Goal: Task Accomplishment & Management: Use online tool/utility

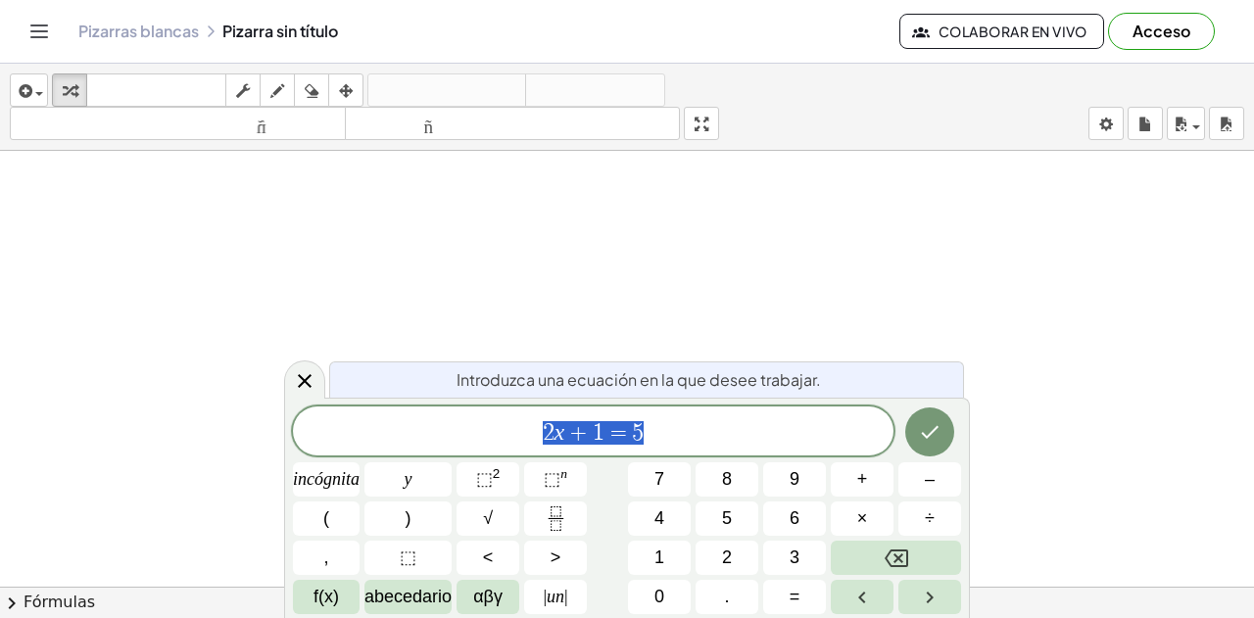
scroll to position [163, 0]
click at [928, 419] on button "Hecho" at bounding box center [929, 432] width 49 height 49
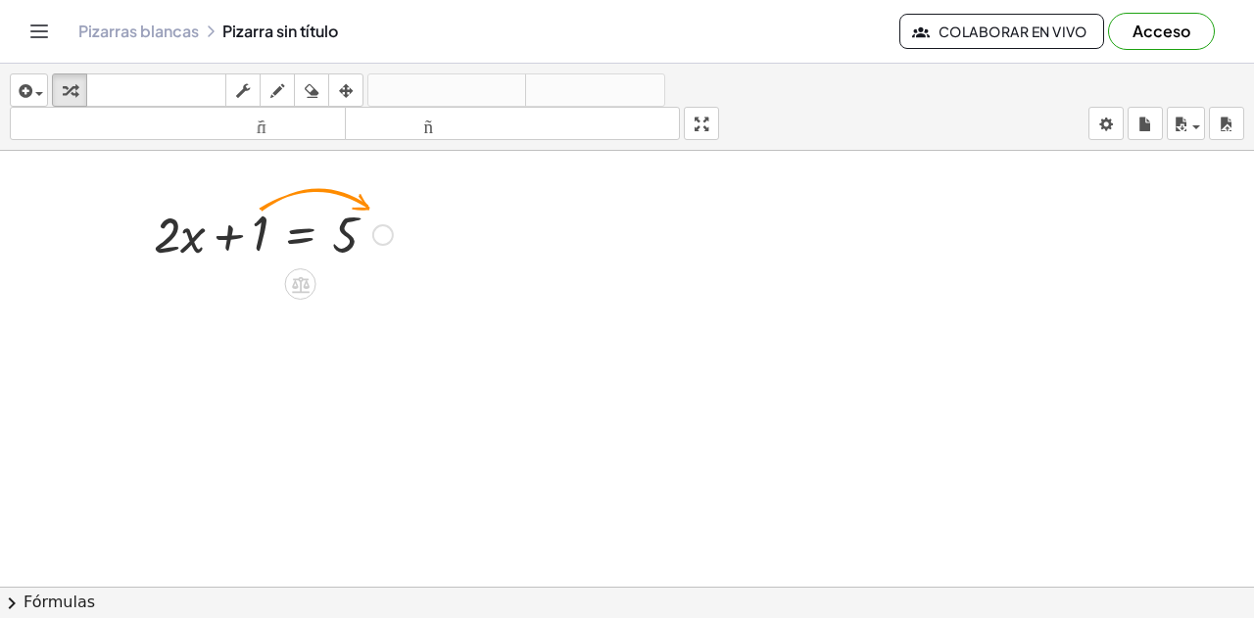
click at [353, 196] on div "+ · 2 · x + 1 = 5" at bounding box center [265, 233] width 283 height 76
click at [377, 236] on div at bounding box center [383, 235] width 22 height 22
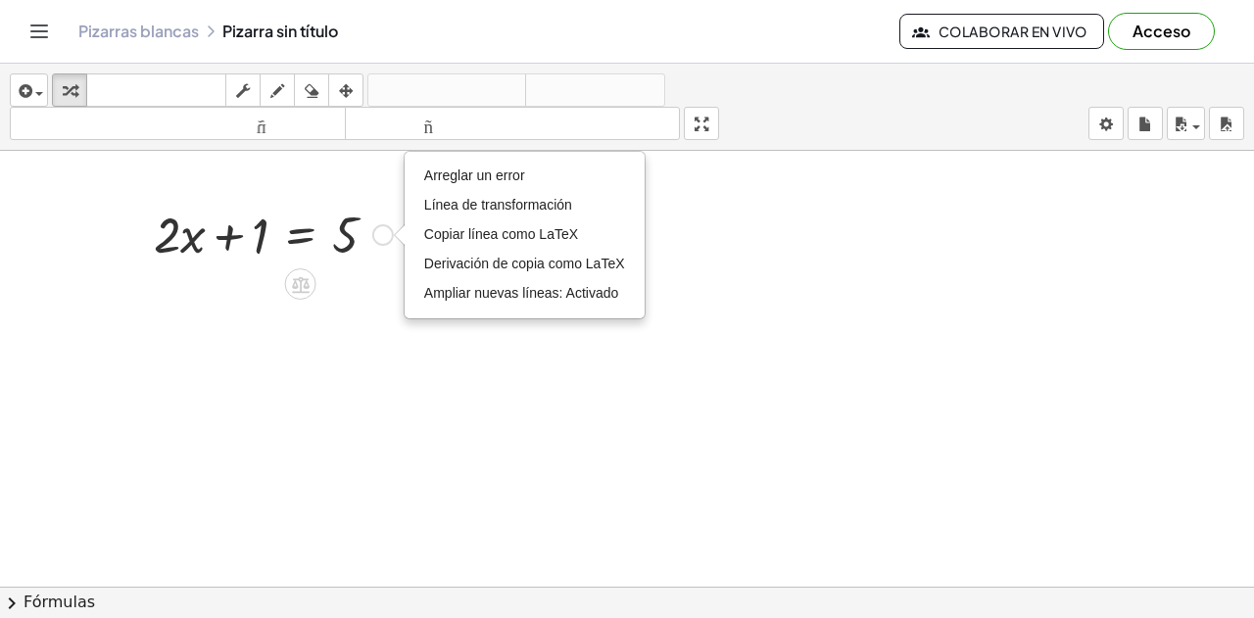
click at [250, 236] on div at bounding box center [273, 233] width 259 height 67
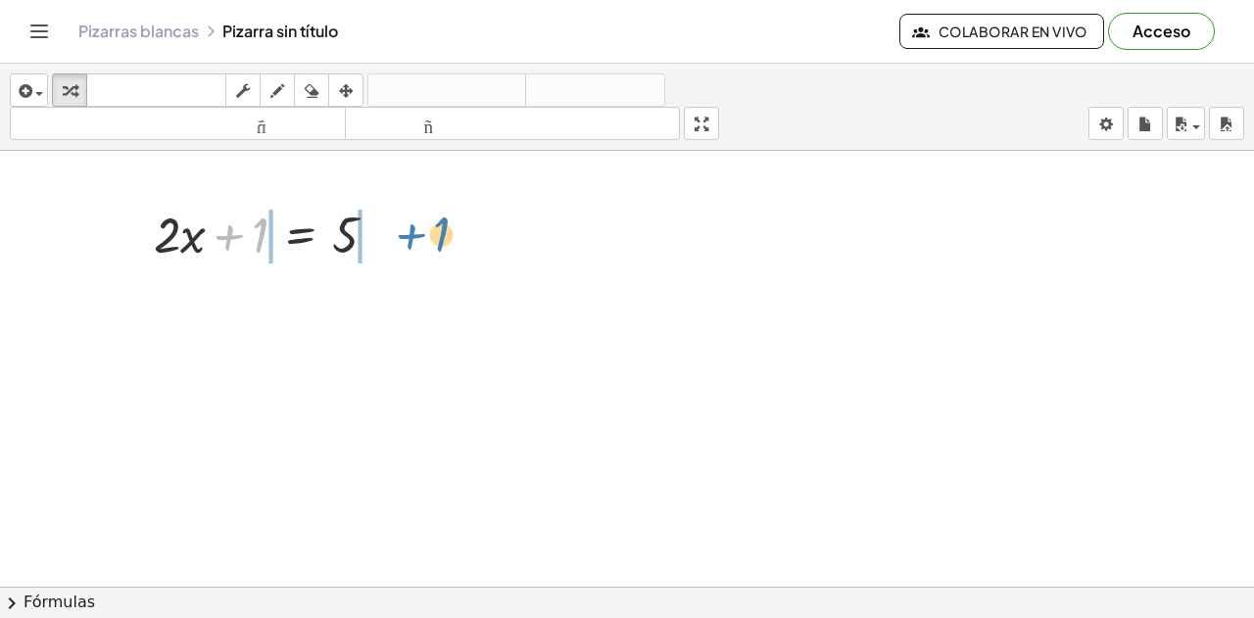
drag, startPoint x: 257, startPoint y: 235, endPoint x: 438, endPoint y: 234, distance: 181.3
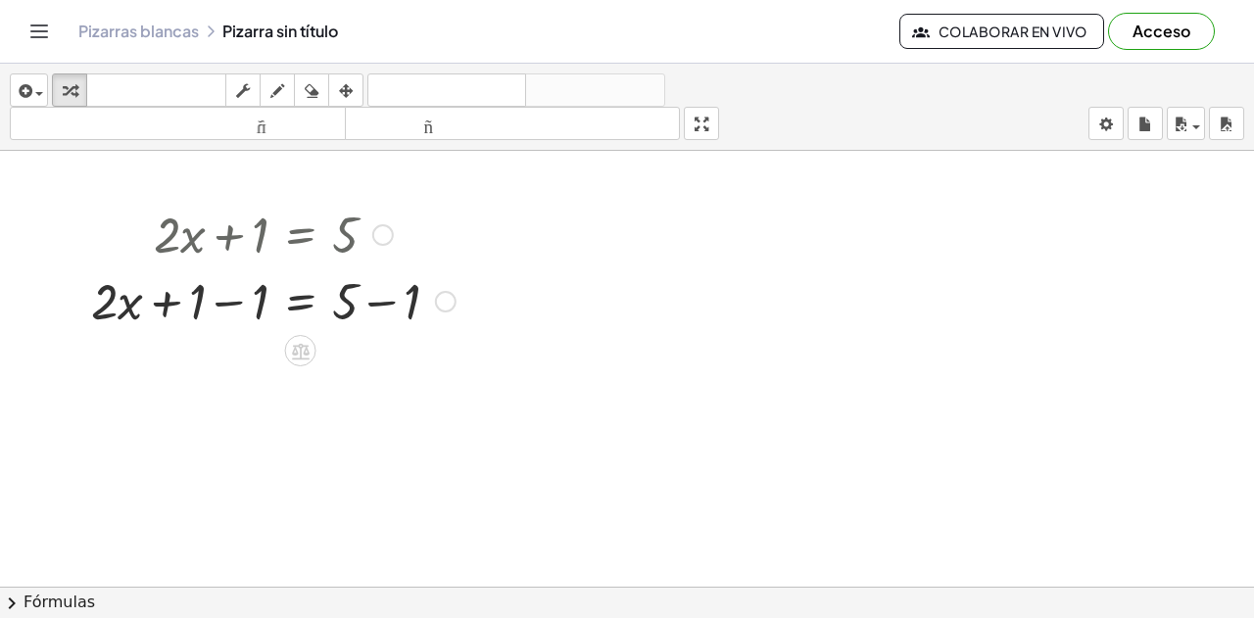
click at [193, 310] on div at bounding box center [273, 300] width 384 height 67
click at [264, 303] on div at bounding box center [273, 300] width 384 height 67
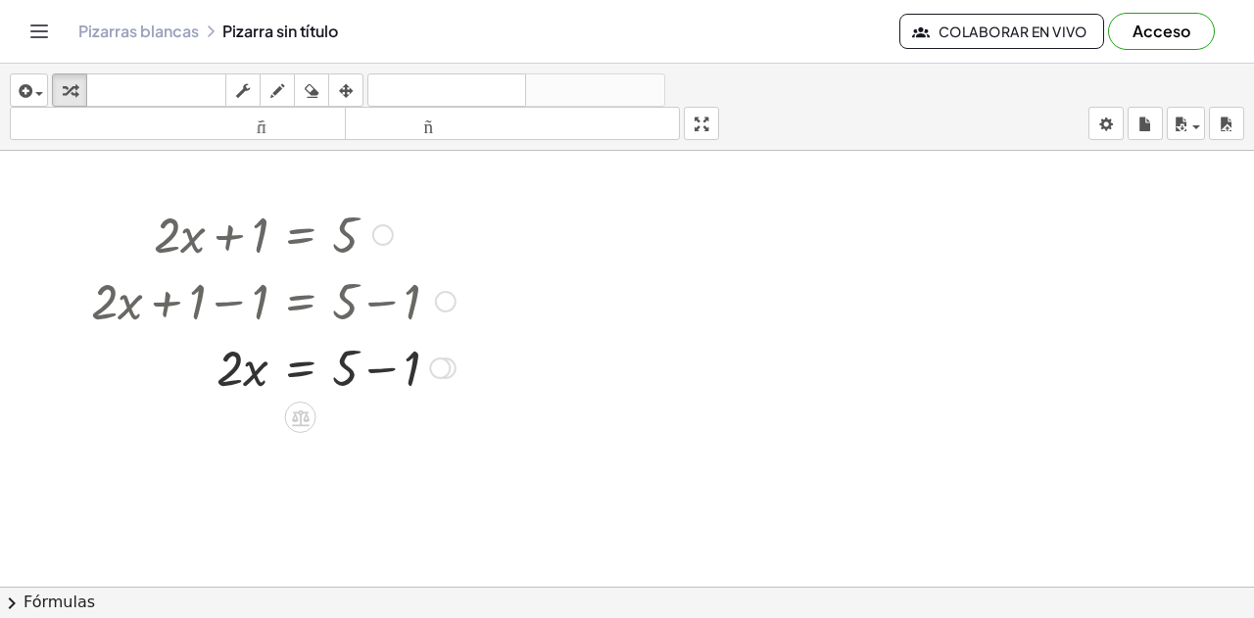
click at [350, 372] on div at bounding box center [273, 366] width 384 height 67
click at [406, 368] on div at bounding box center [273, 366] width 384 height 67
click at [234, 438] on div at bounding box center [273, 433] width 384 height 67
click at [227, 434] on div at bounding box center [273, 433] width 384 height 67
click at [230, 459] on div at bounding box center [273, 433] width 384 height 67
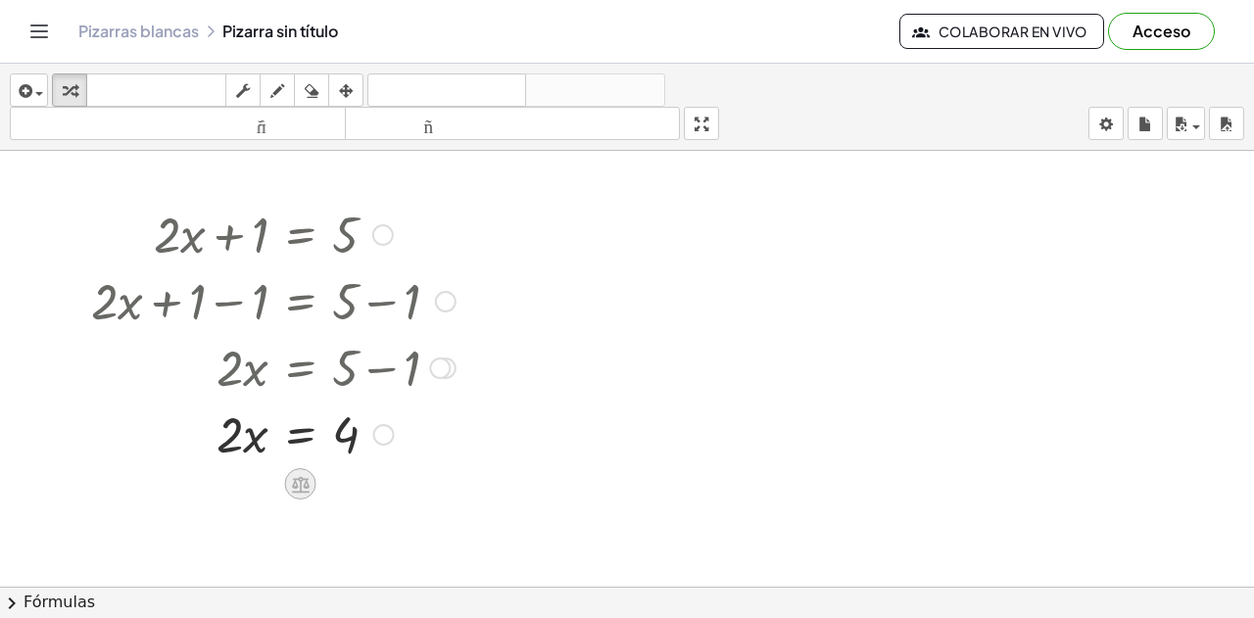
drag, startPoint x: 286, startPoint y: 474, endPoint x: 298, endPoint y: 482, distance: 14.1
click at [298, 482] on icon at bounding box center [300, 484] width 21 height 21
click at [341, 477] on font "÷" at bounding box center [339, 484] width 11 height 22
click at [241, 536] on div at bounding box center [273, 515] width 384 height 98
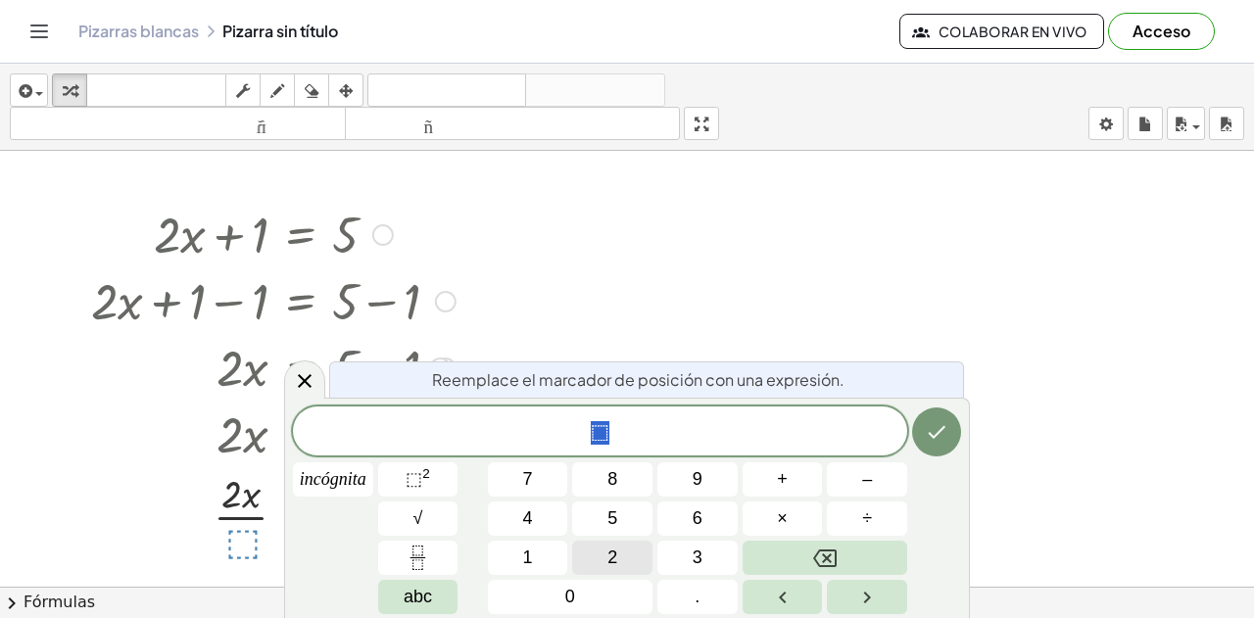
click at [595, 552] on button "2" at bounding box center [612, 558] width 80 height 34
click at [931, 433] on icon "Hecho" at bounding box center [937, 432] width 24 height 24
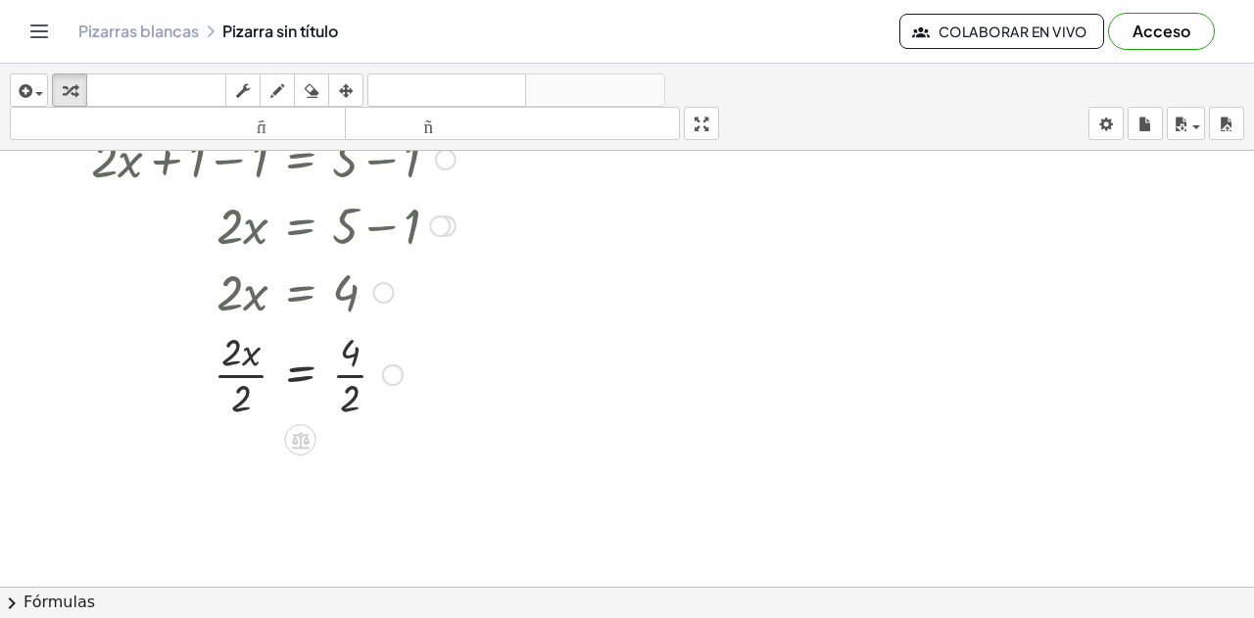
scroll to position [326, 0]
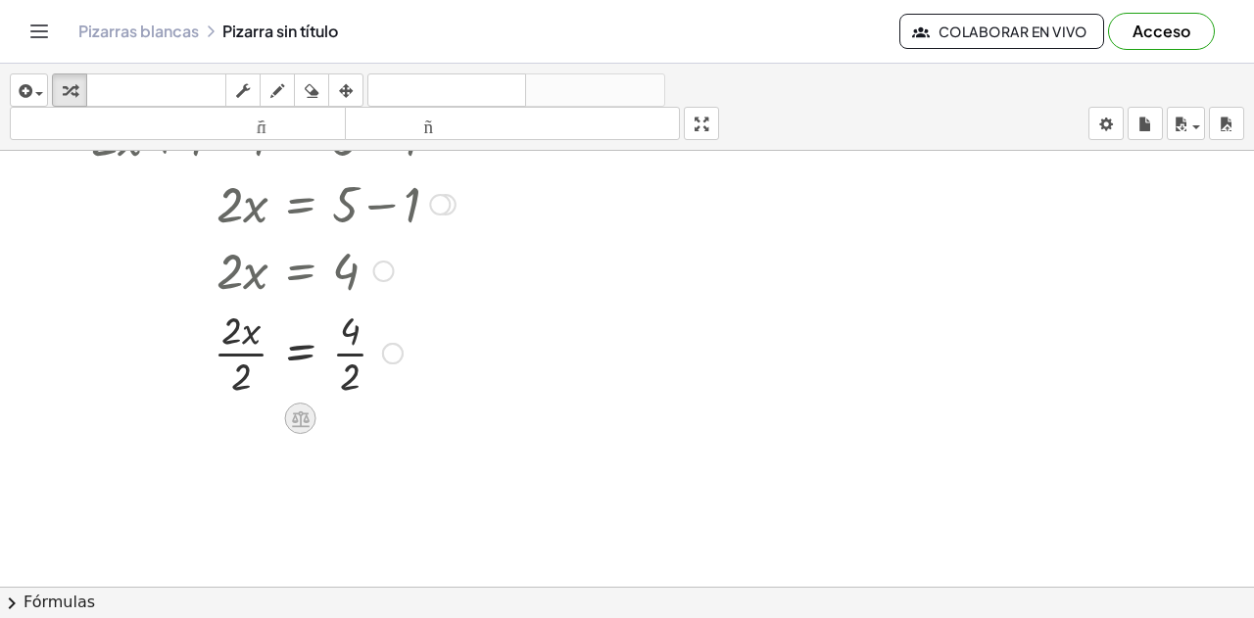
click at [310, 415] on icon at bounding box center [300, 419] width 21 height 21
click at [230, 338] on div at bounding box center [273, 352] width 384 height 98
click at [246, 377] on div at bounding box center [273, 352] width 384 height 98
click at [349, 423] on div at bounding box center [273, 450] width 384 height 98
click at [350, 470] on div at bounding box center [273, 450] width 384 height 98
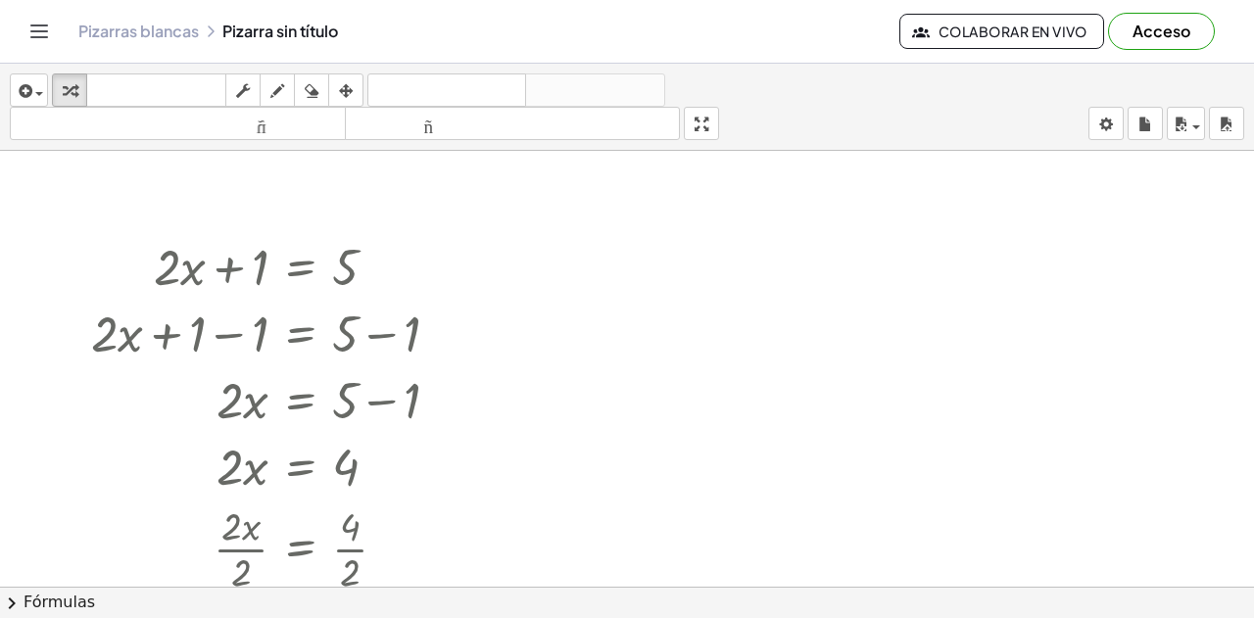
scroll to position [0, 0]
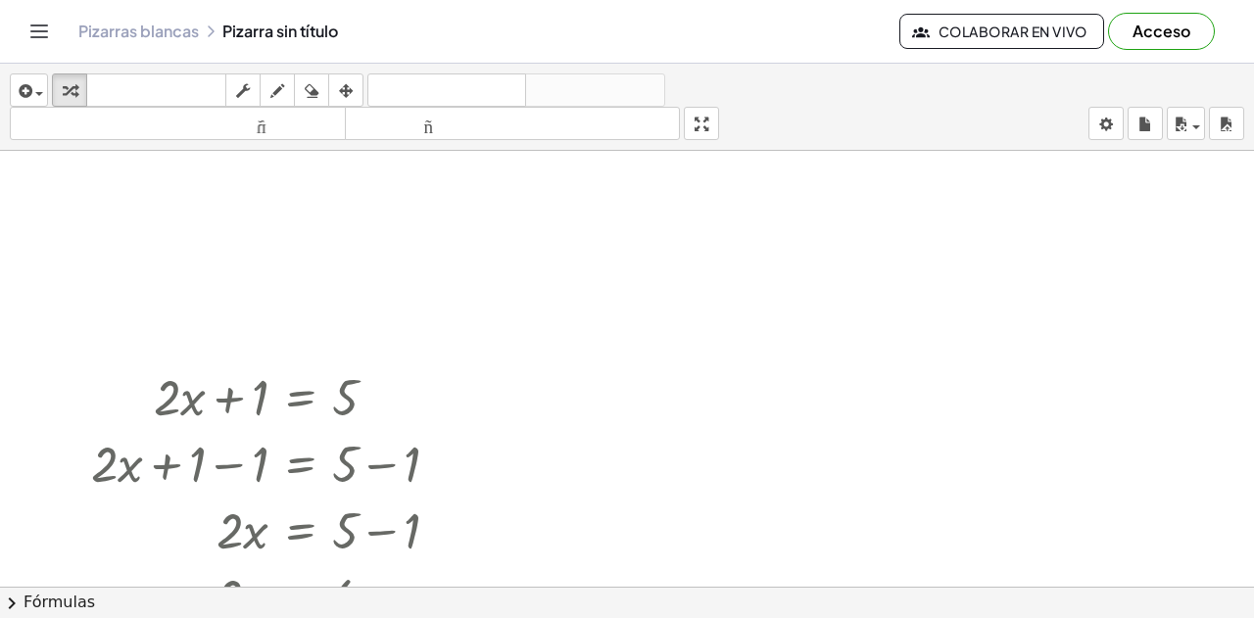
click at [38, 30] on icon "Cambiar navegación" at bounding box center [39, 32] width 24 height 24
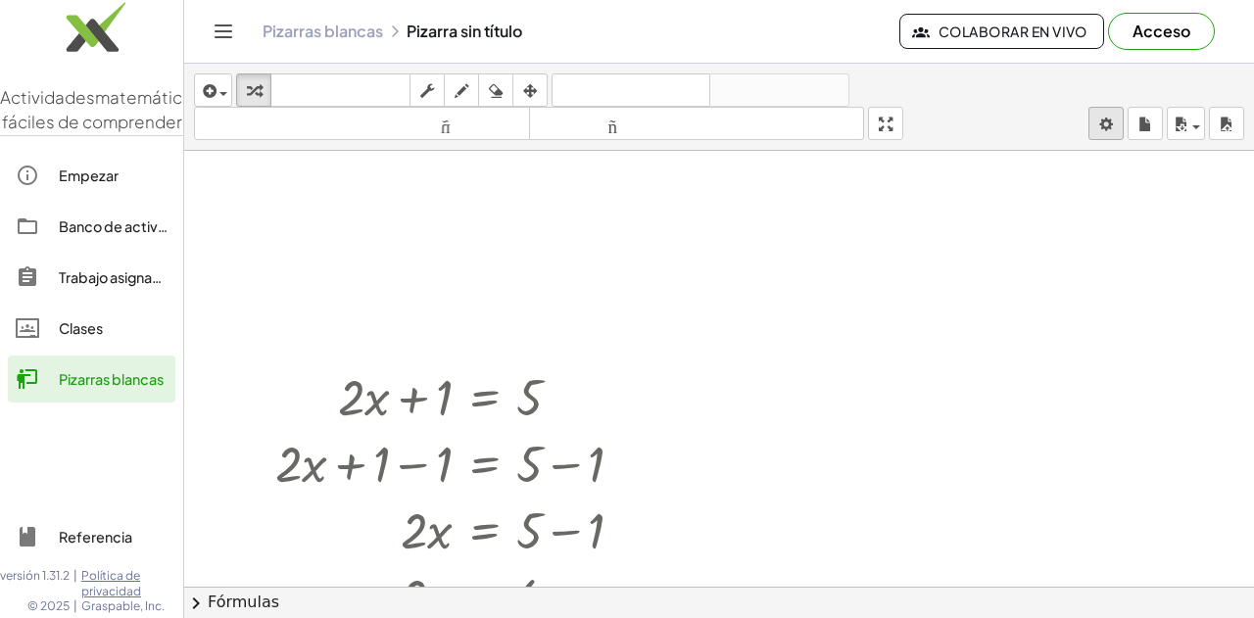
click at [1110, 122] on body "Actividades matemáticas fáciles de comprender Empezar Banco de actividades Trab…" at bounding box center [627, 309] width 1254 height 618
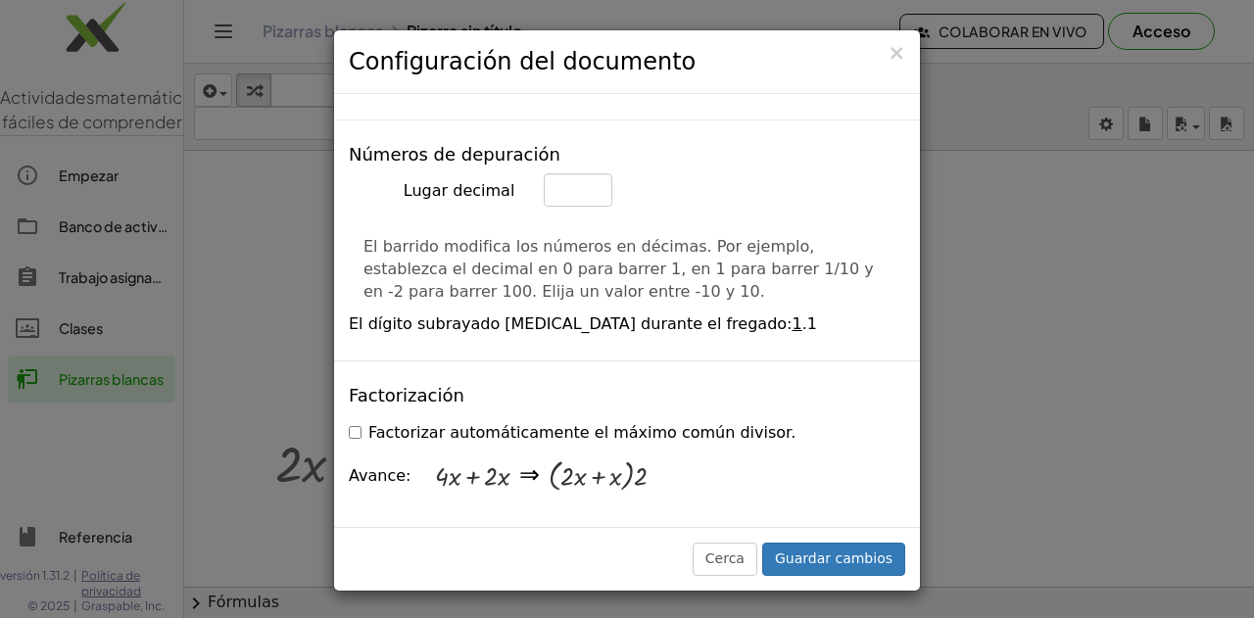
scroll to position [1960, 0]
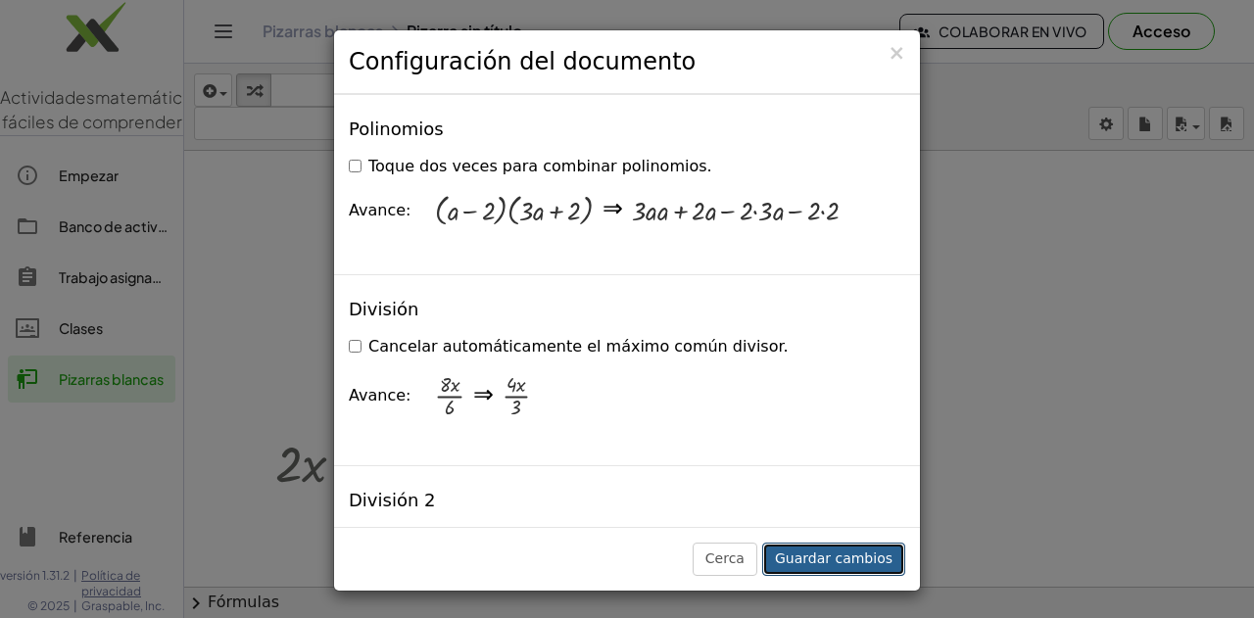
click at [869, 559] on font "Guardar cambios" at bounding box center [834, 559] width 118 height 16
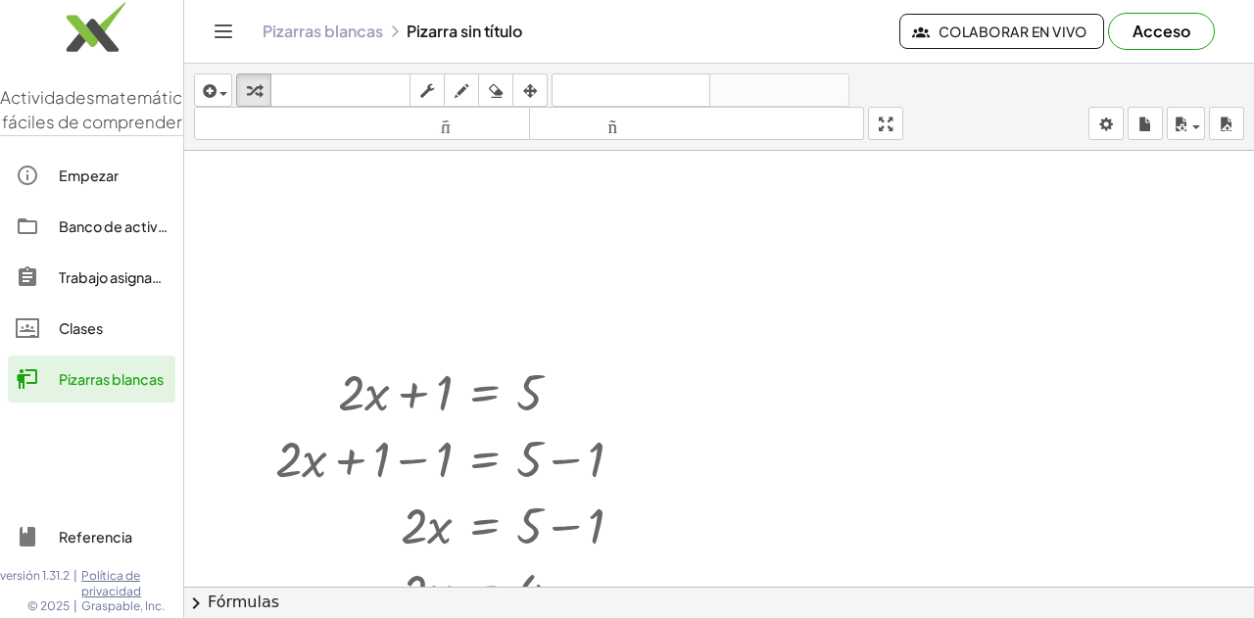
scroll to position [0, 0]
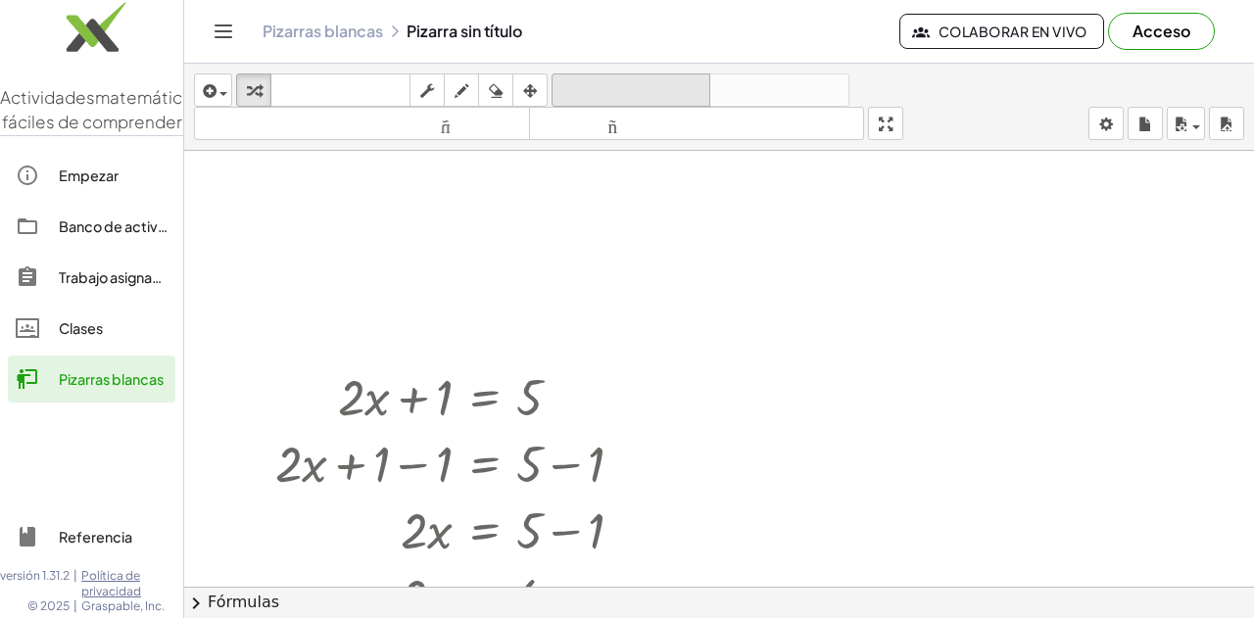
drag, startPoint x: 96, startPoint y: 27, endPoint x: 669, endPoint y: 78, distance: 575.5
click at [96, 27] on img at bounding box center [91, 31] width 183 height 83
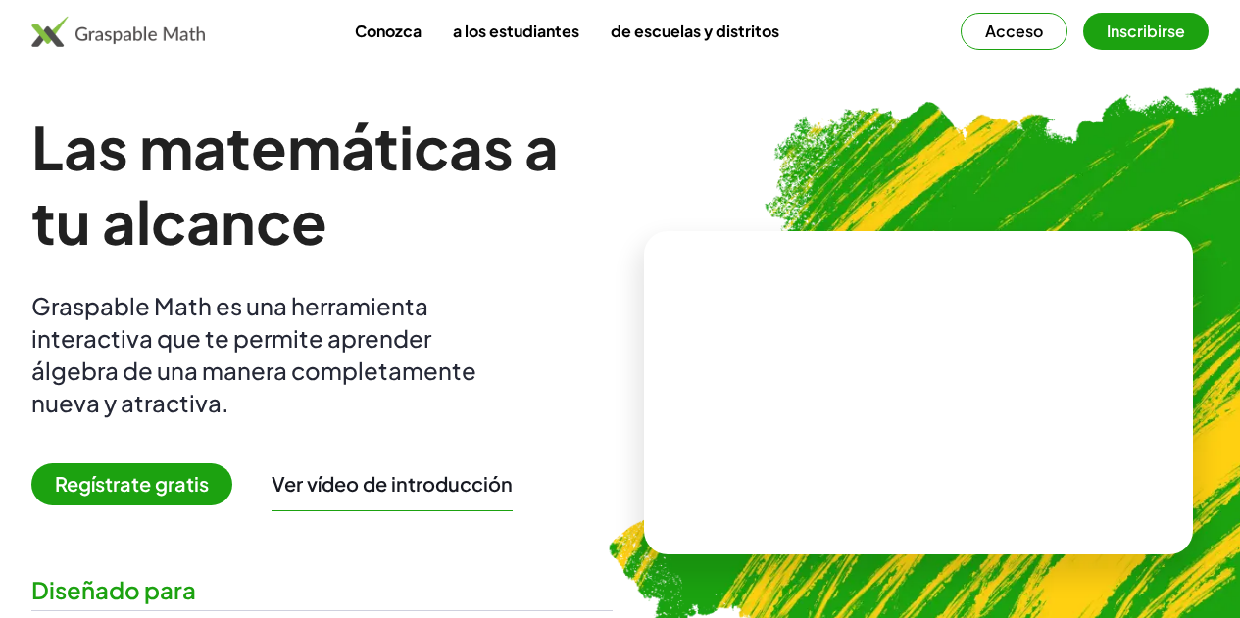
click at [1006, 32] on button "Acceso" at bounding box center [1013, 31] width 107 height 37
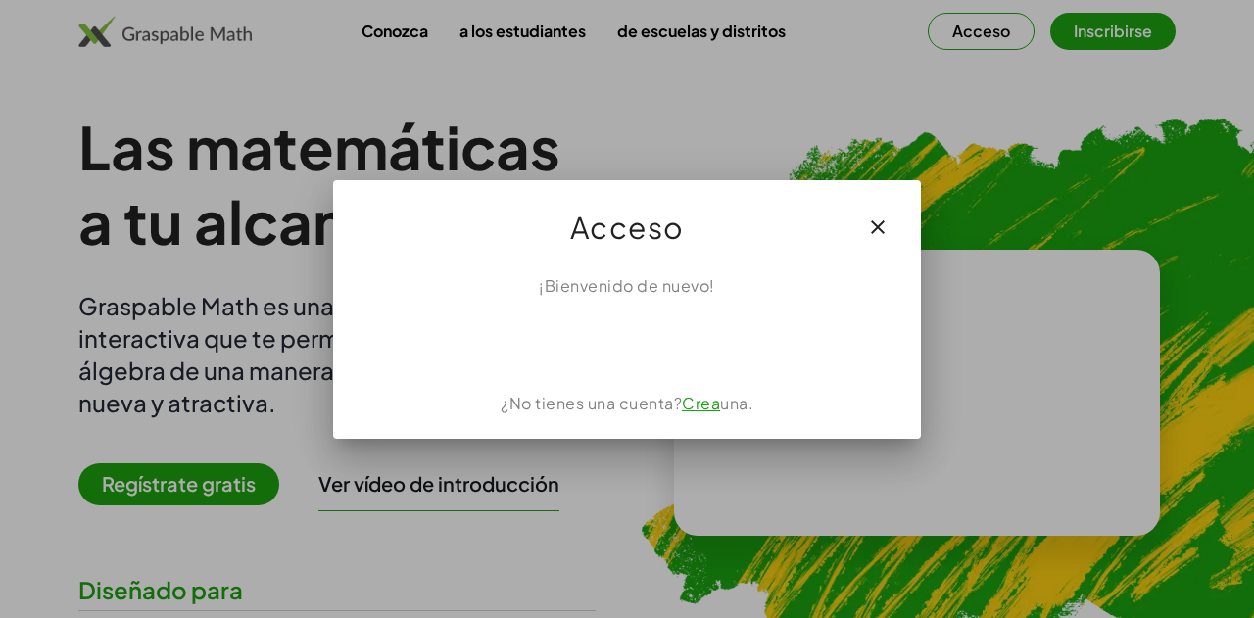
click at [879, 231] on icon "button" at bounding box center [878, 228] width 24 height 24
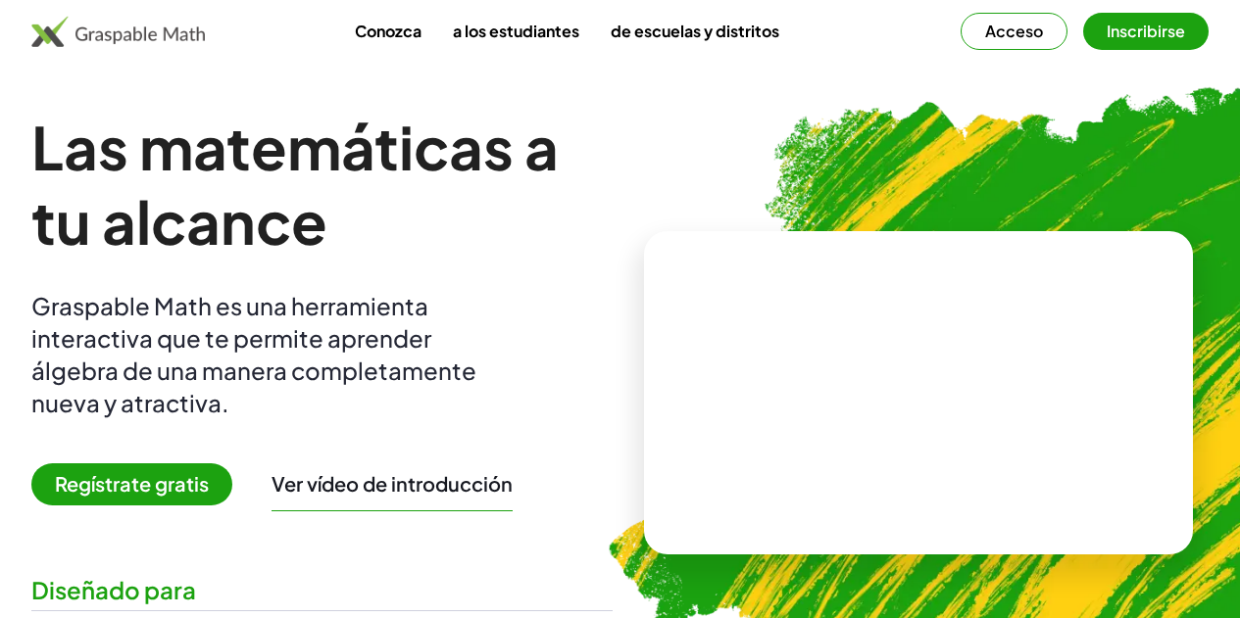
click at [985, 27] on font "Acceso" at bounding box center [1014, 31] width 58 height 21
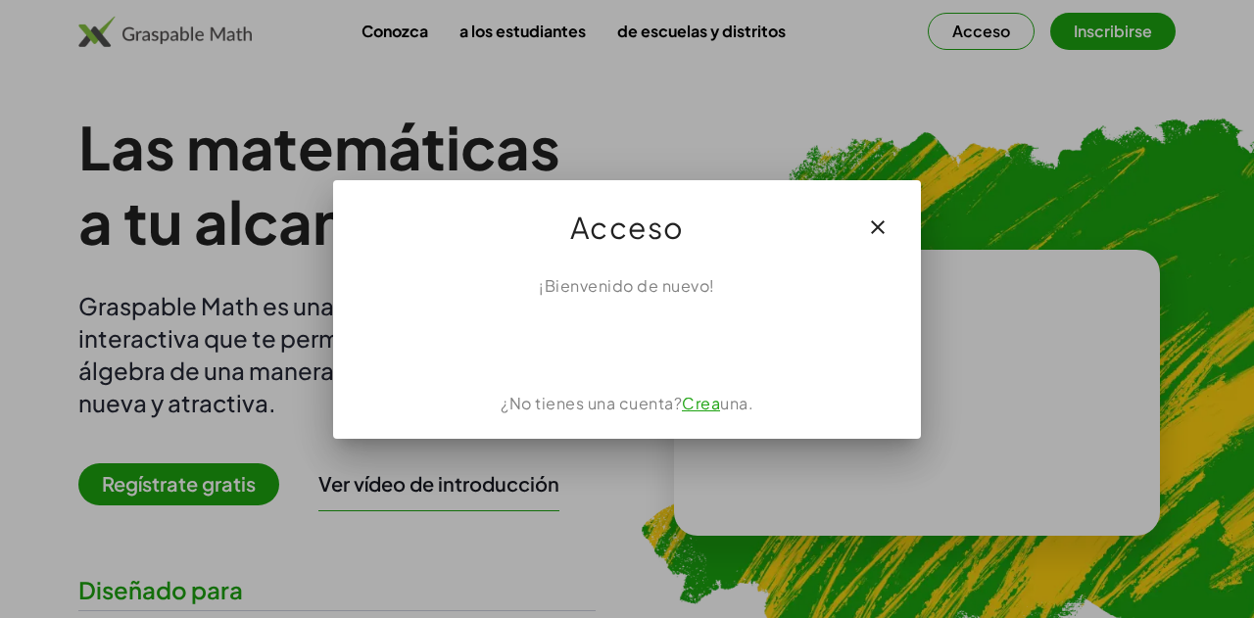
click at [877, 227] on icon "button" at bounding box center [878, 228] width 24 height 24
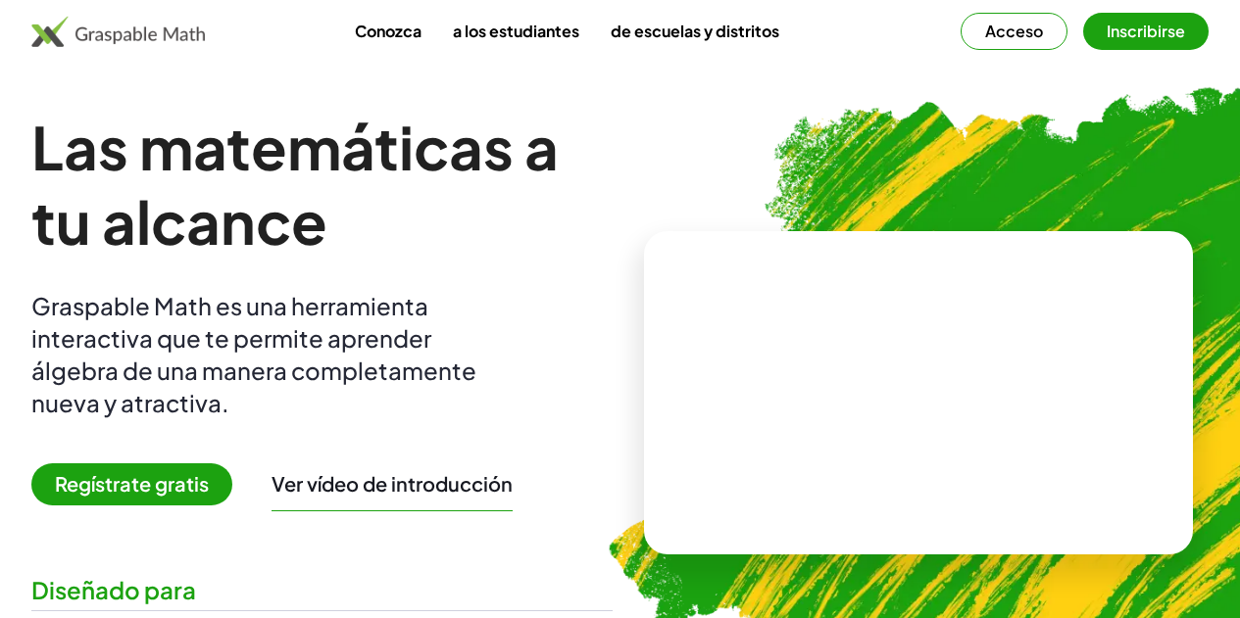
click at [1114, 42] on button "Inscribirse" at bounding box center [1145, 31] width 125 height 37
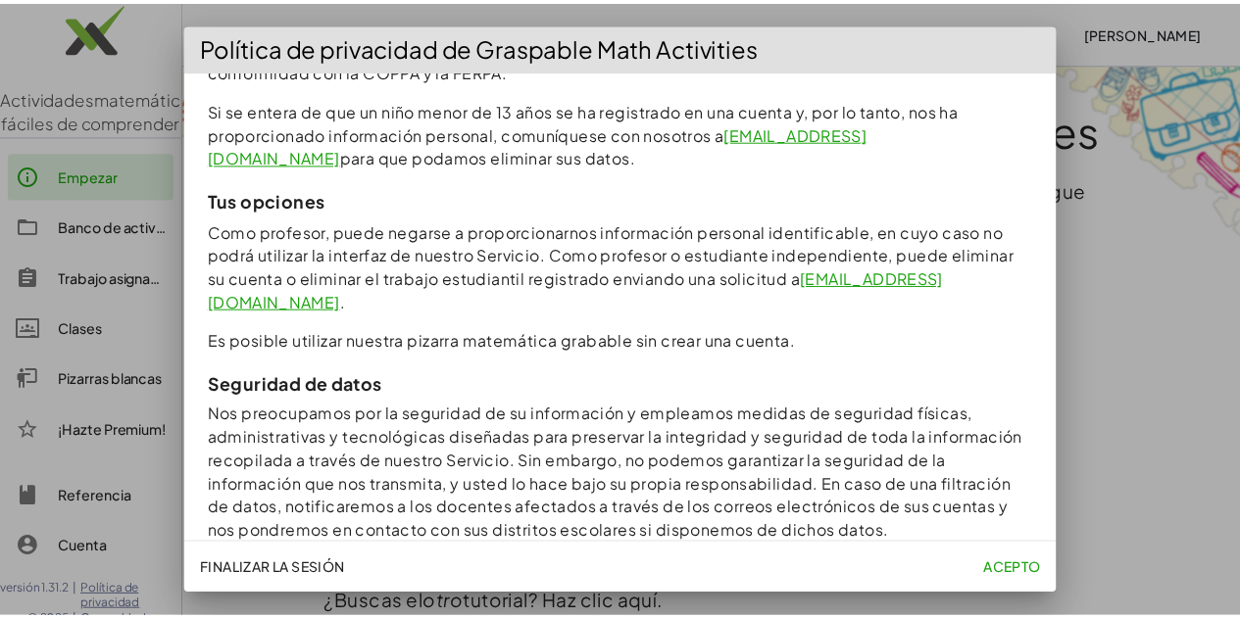
scroll to position [1796, 0]
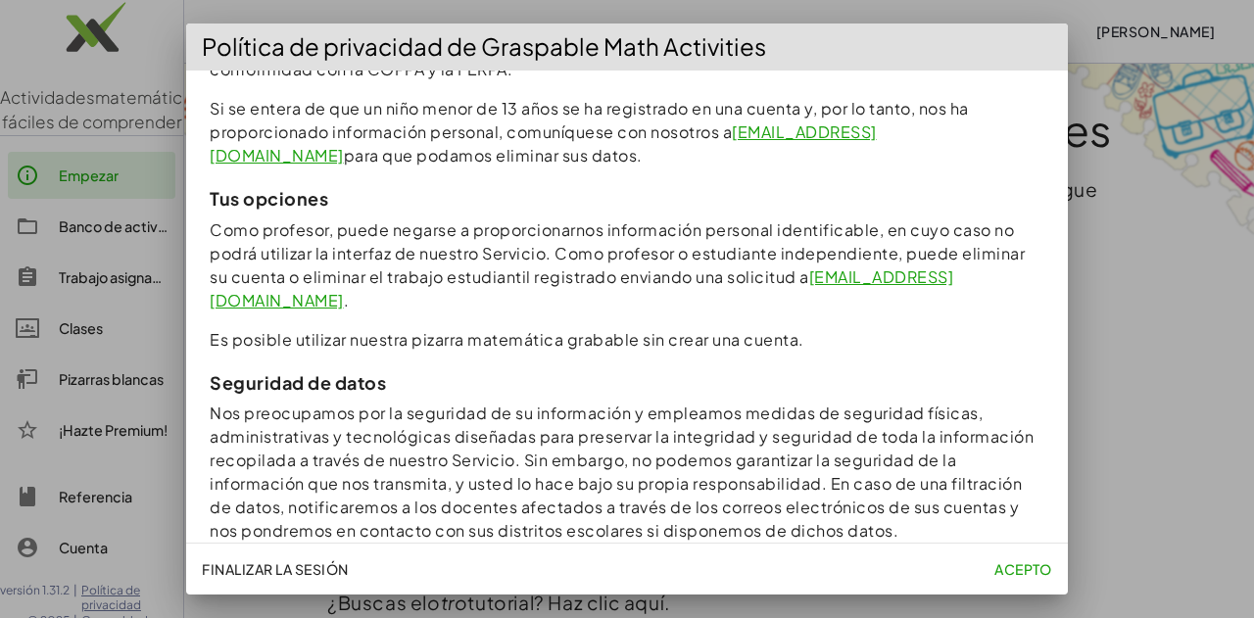
click at [1002, 567] on font "Acepto" at bounding box center [1024, 570] width 58 height 18
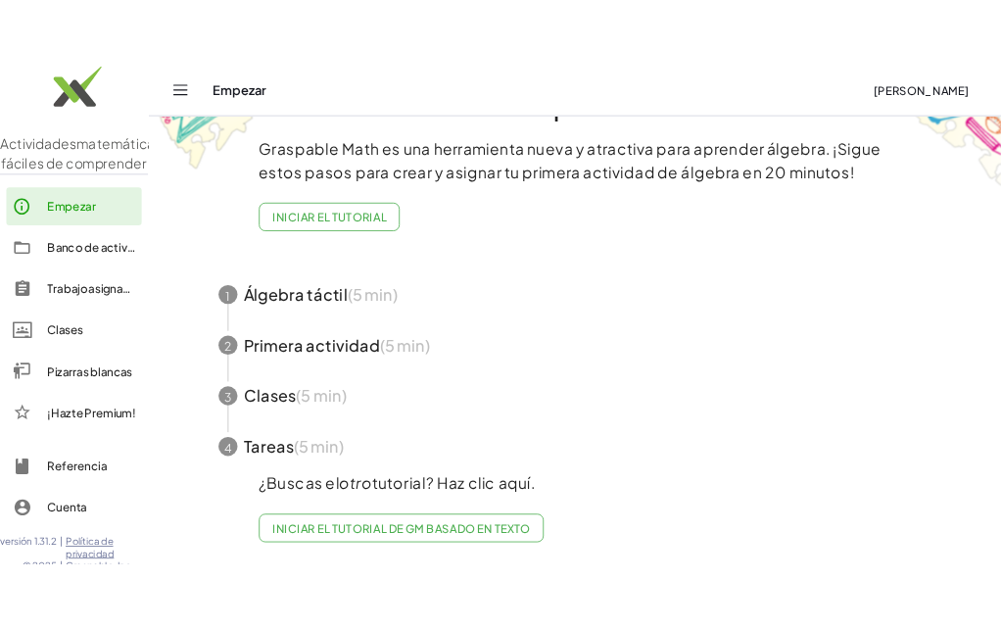
scroll to position [0, 0]
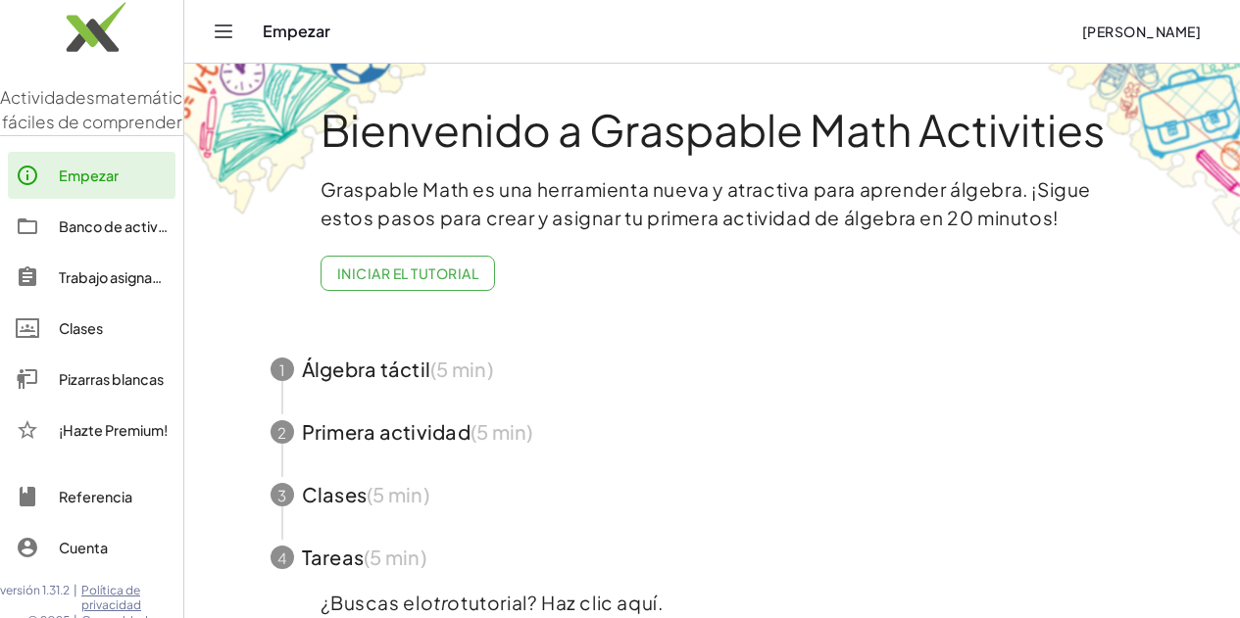
click at [93, 388] on font "Pizarras blancas" at bounding box center [111, 379] width 105 height 18
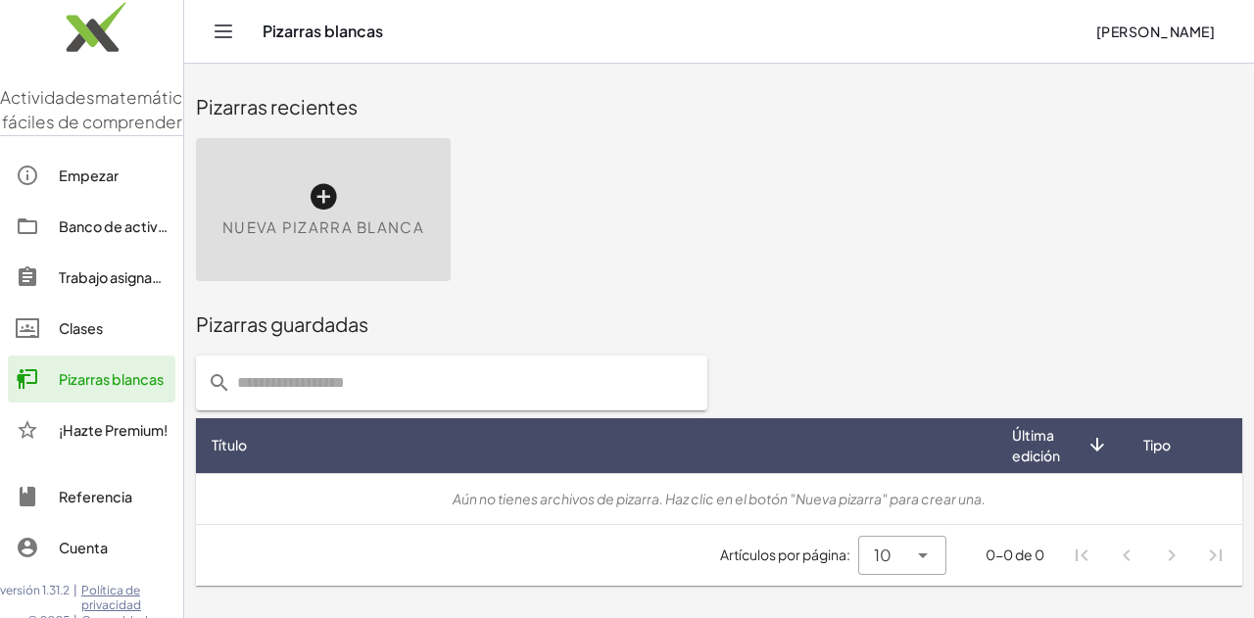
click at [315, 202] on icon at bounding box center [323, 196] width 31 height 31
click at [92, 47] on img at bounding box center [91, 31] width 183 height 83
